Goal: Navigation & Orientation: Find specific page/section

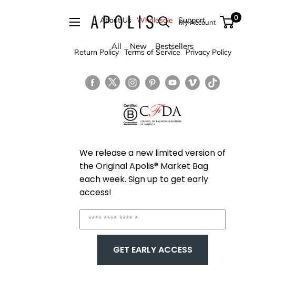
click at [205, 224] on input "Enter your email" at bounding box center [152, 219] width 146 height 20
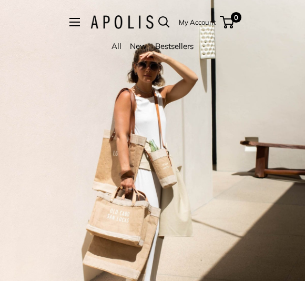
click at [191, 21] on link "My Account" at bounding box center [197, 22] width 37 height 13
click at [200, 25] on link "My Account" at bounding box center [197, 22] width 37 height 13
